Goal: Task Accomplishment & Management: Manage account settings

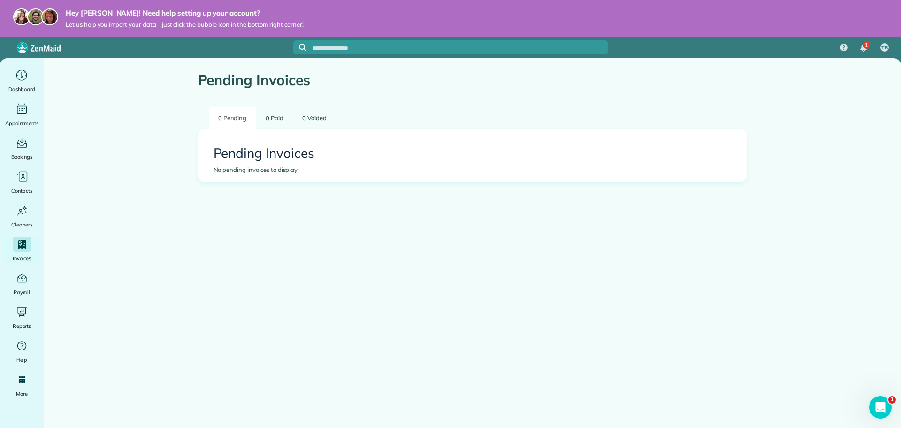
click at [845, 308] on main "Pending Invoices 0 Pending 0 Paid 0 Voided Pending Invoices No pending invoices…" at bounding box center [472, 272] width 857 height 428
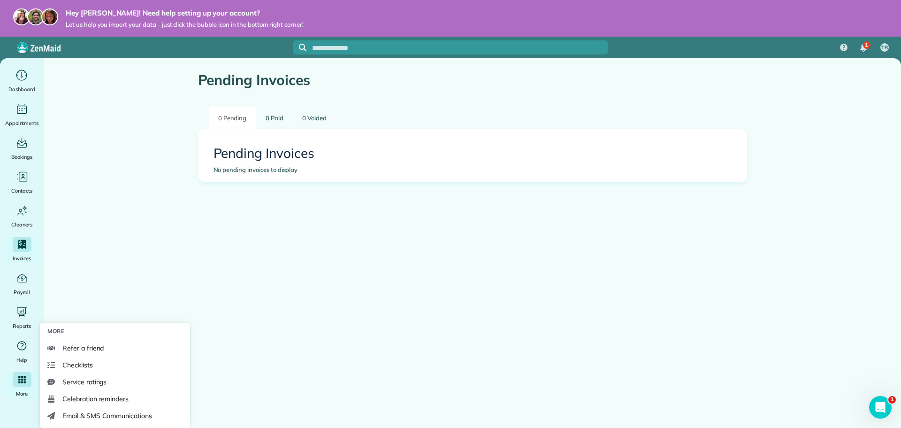
click at [17, 383] on div "Main" at bounding box center [22, 379] width 19 height 15
click at [66, 367] on span "Checklists" at bounding box center [77, 364] width 31 height 9
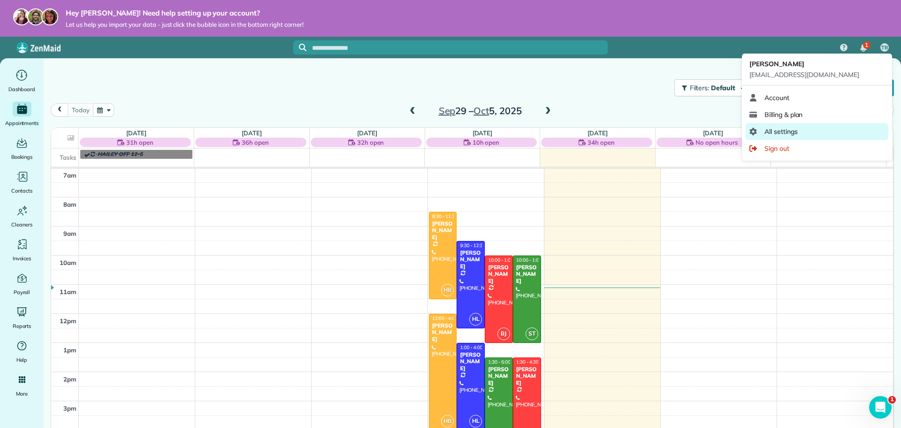
click at [783, 132] on span "All settings" at bounding box center [781, 131] width 33 height 9
